Goal: Task Accomplishment & Management: Manage account settings

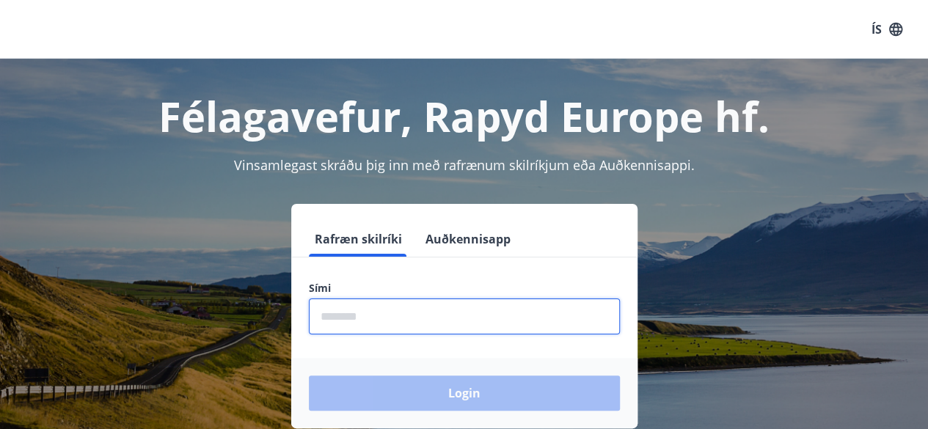
click at [386, 311] on input "phone" at bounding box center [464, 317] width 311 height 36
type input "********"
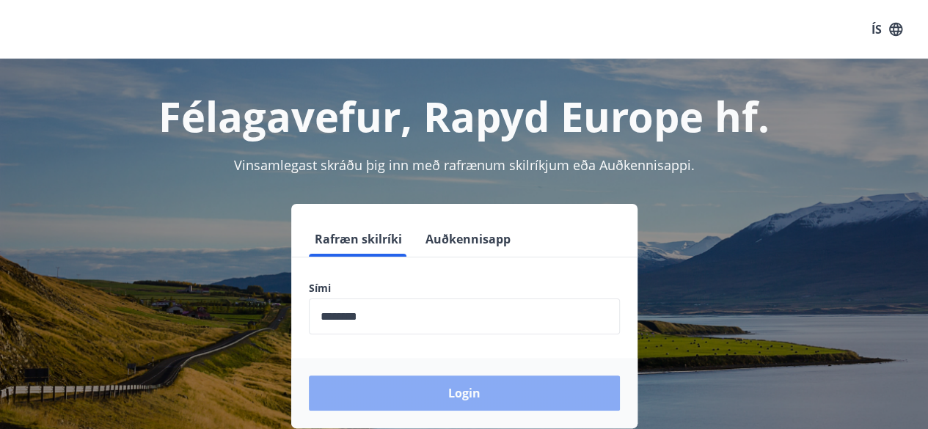
click at [411, 386] on button "Login" at bounding box center [464, 393] width 311 height 35
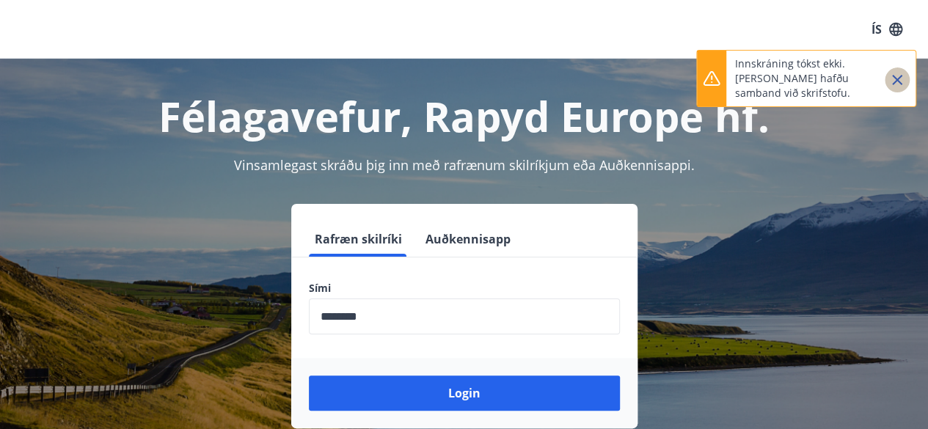
click at [897, 75] on icon "Close" at bounding box center [898, 80] width 18 height 18
